Goal: Complete application form

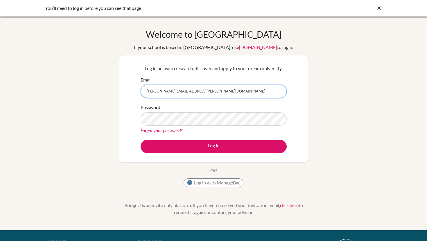
type input "[EMAIL_ADDRESS][DOMAIN_NAME]"
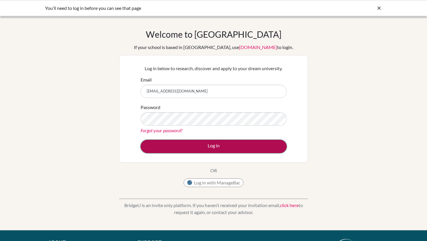
click at [207, 145] on button "Log in" at bounding box center [213, 146] width 146 height 13
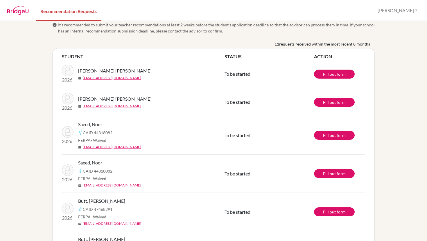
scroll to position [7, 0]
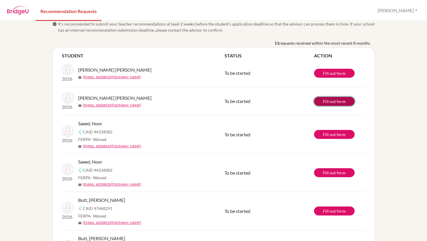
click at [333, 104] on link "Fill out form" at bounding box center [334, 101] width 41 height 9
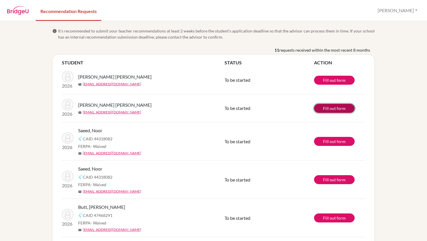
click at [328, 110] on link "Fill out form" at bounding box center [334, 108] width 41 height 9
click at [339, 80] on link "Fill out form" at bounding box center [334, 80] width 41 height 9
